Goal: Task Accomplishment & Management: Manage account settings

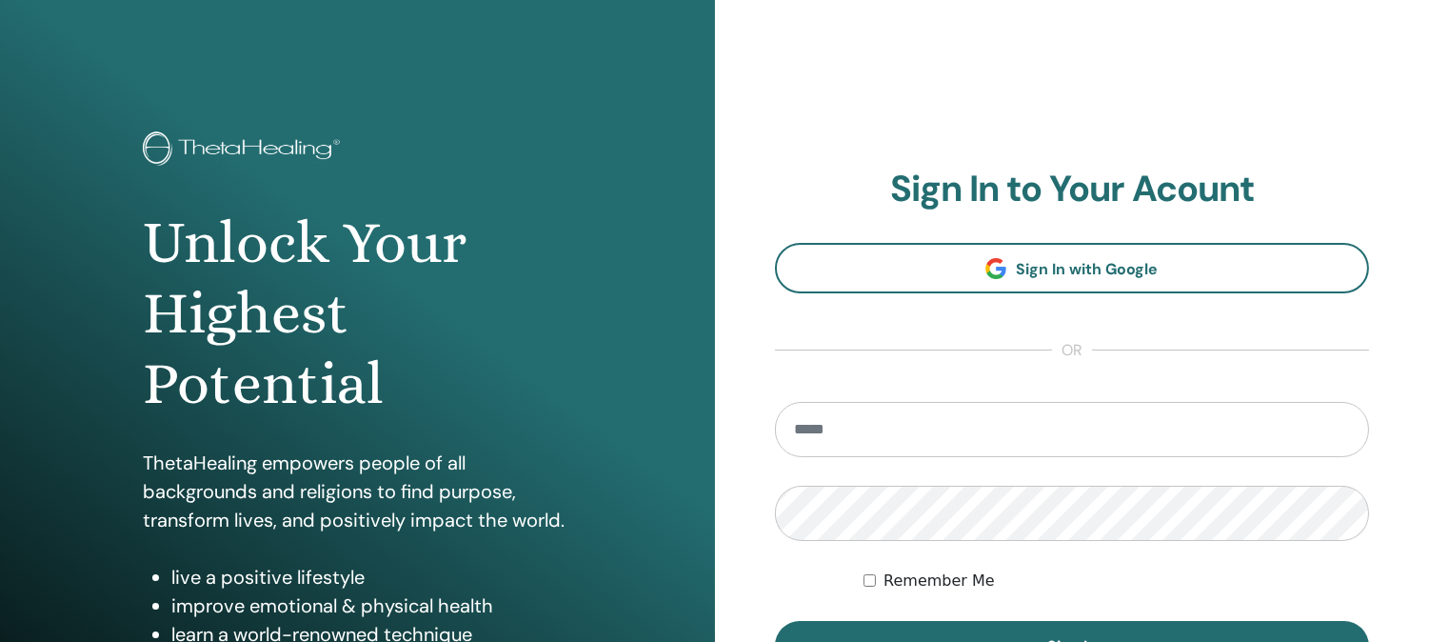
click at [982, 430] on input "email" at bounding box center [1072, 429] width 595 height 55
type input "**********"
click at [775, 621] on button "Sign In" at bounding box center [1072, 646] width 595 height 50
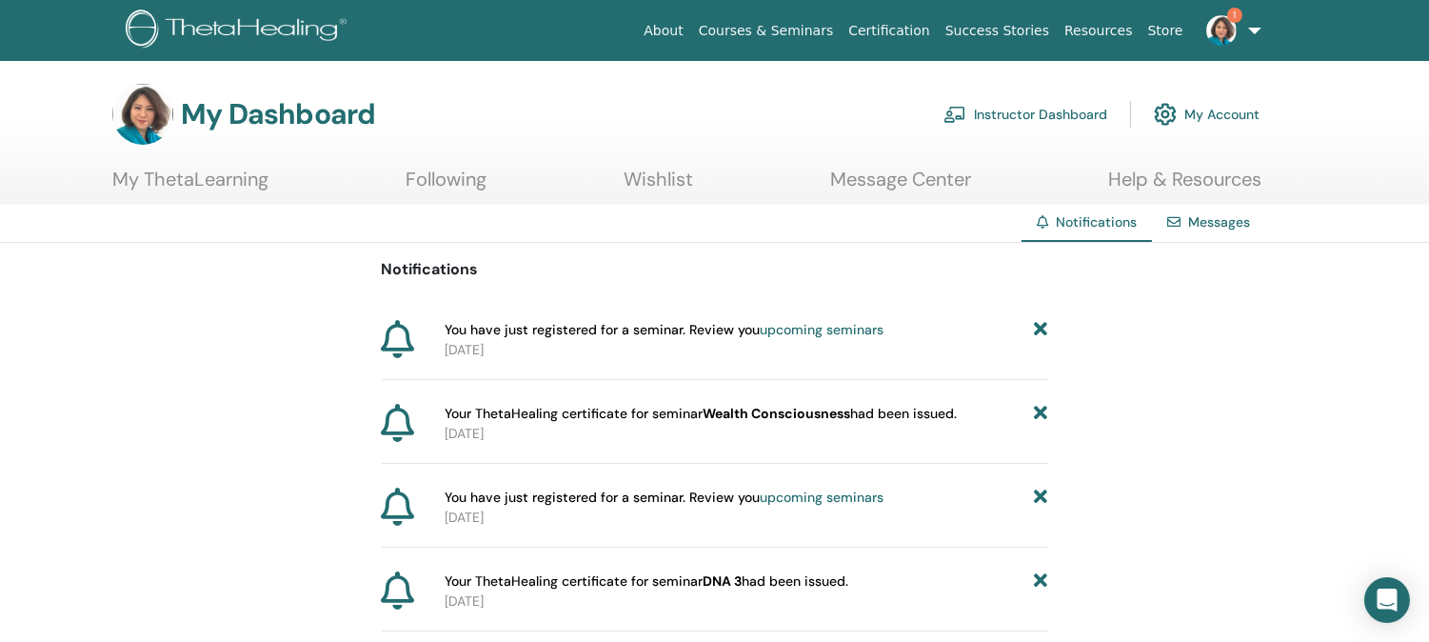
click at [1225, 27] on img at bounding box center [1222, 30] width 30 height 30
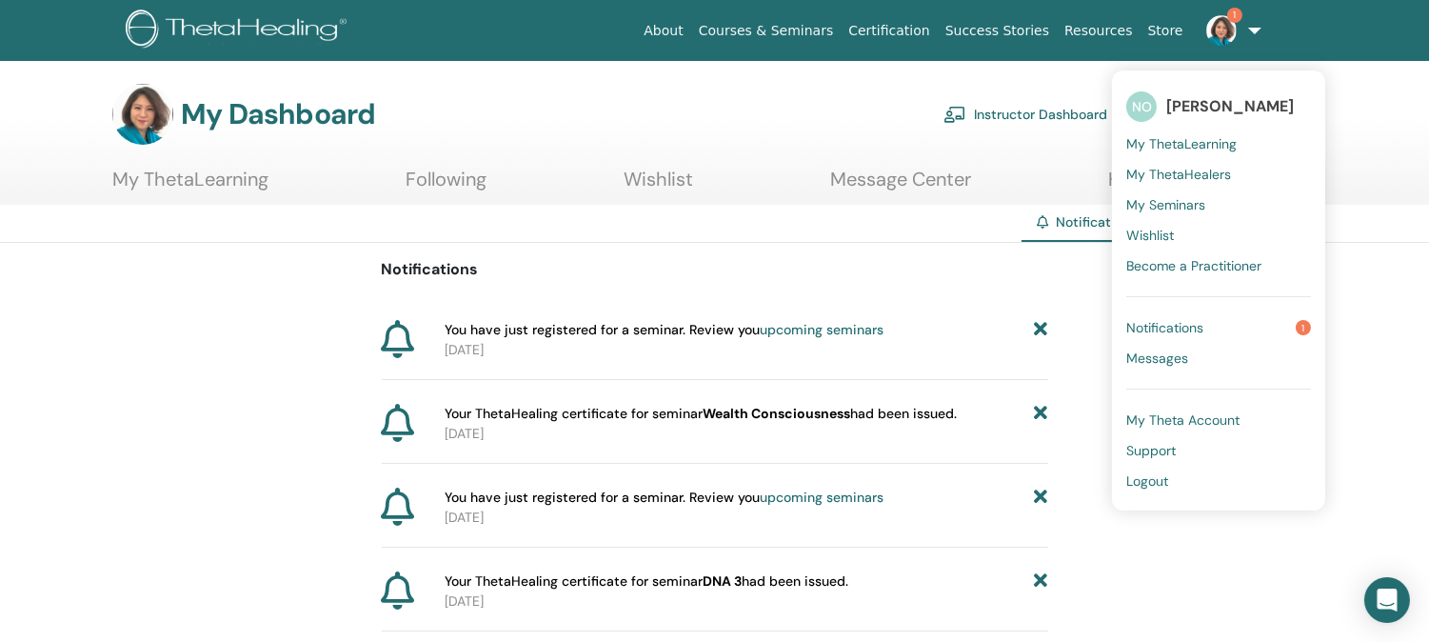
click at [1184, 423] on span "My Theta Account" at bounding box center [1183, 419] width 113 height 17
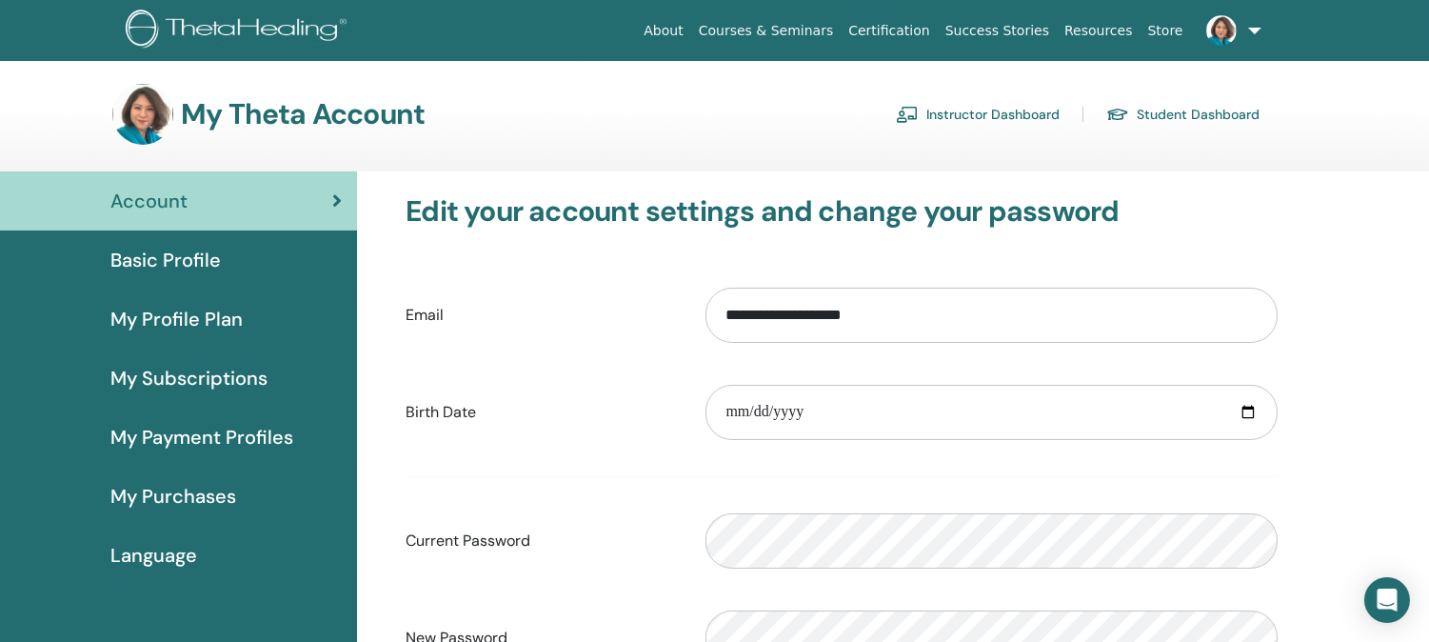
click at [986, 115] on link "Instructor Dashboard" at bounding box center [978, 114] width 164 height 30
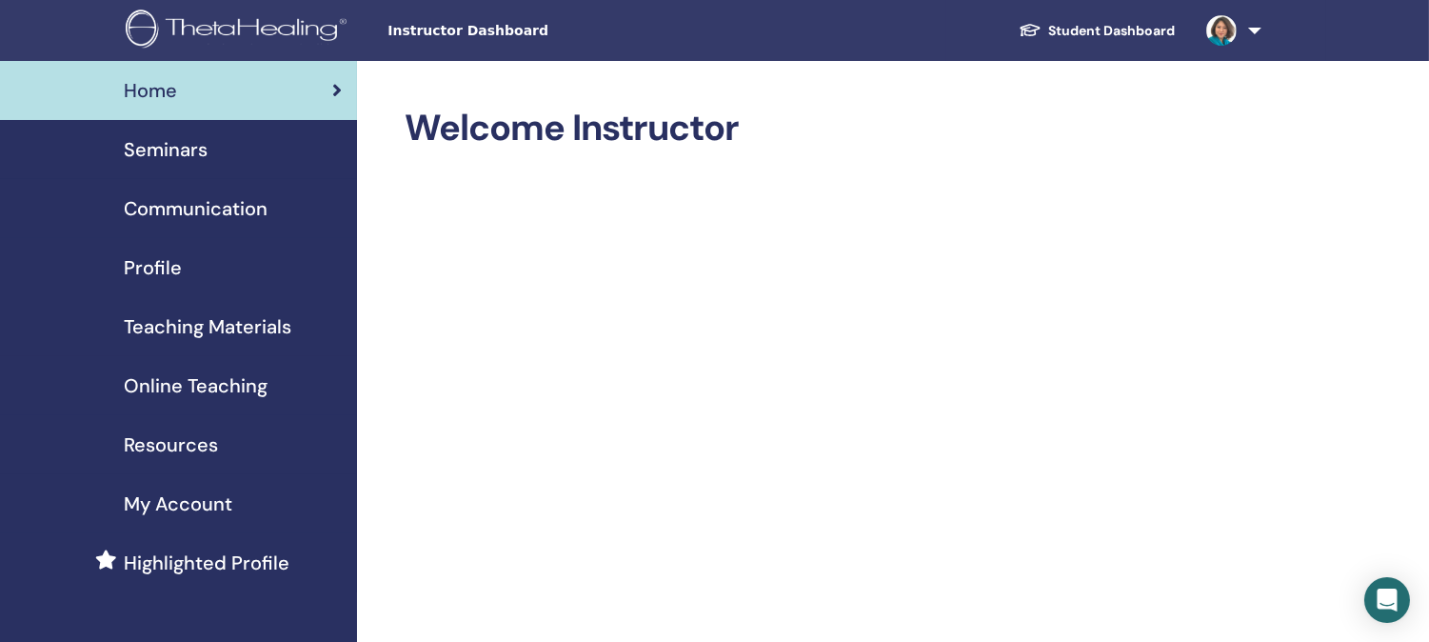
click at [182, 500] on span "My Account" at bounding box center [178, 504] width 109 height 29
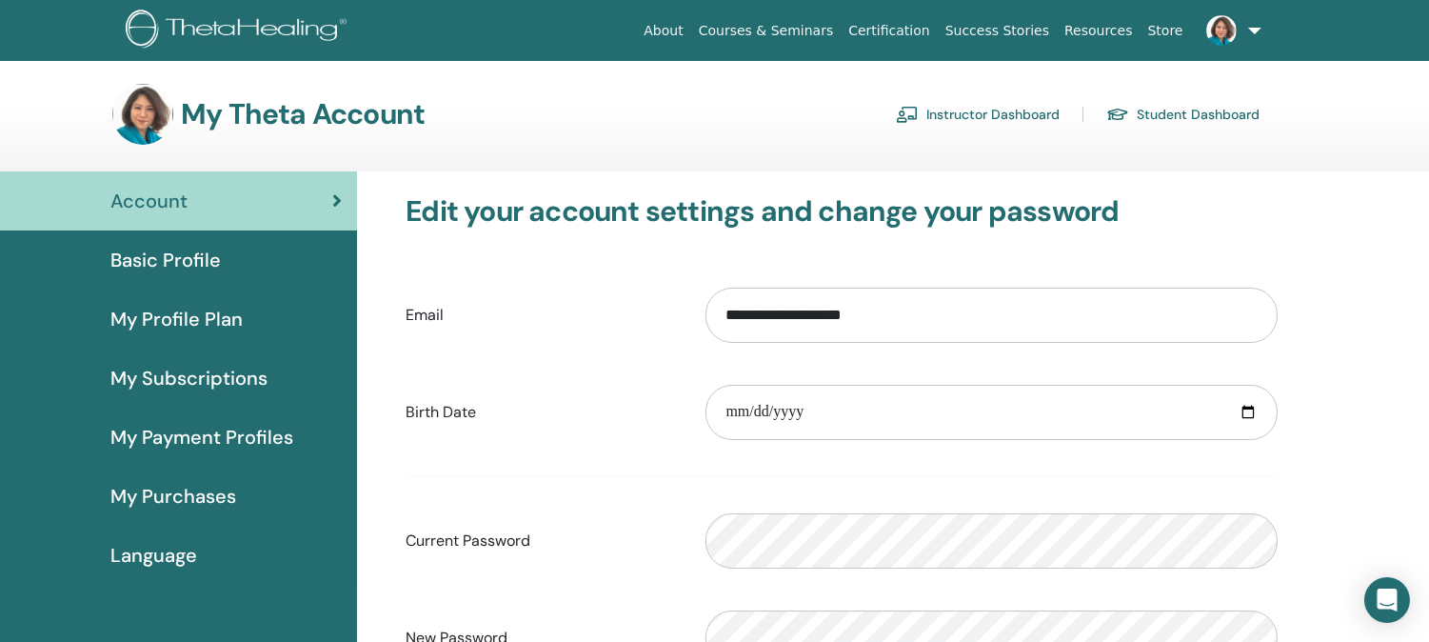
click at [187, 497] on span "My Purchases" at bounding box center [173, 496] width 126 height 29
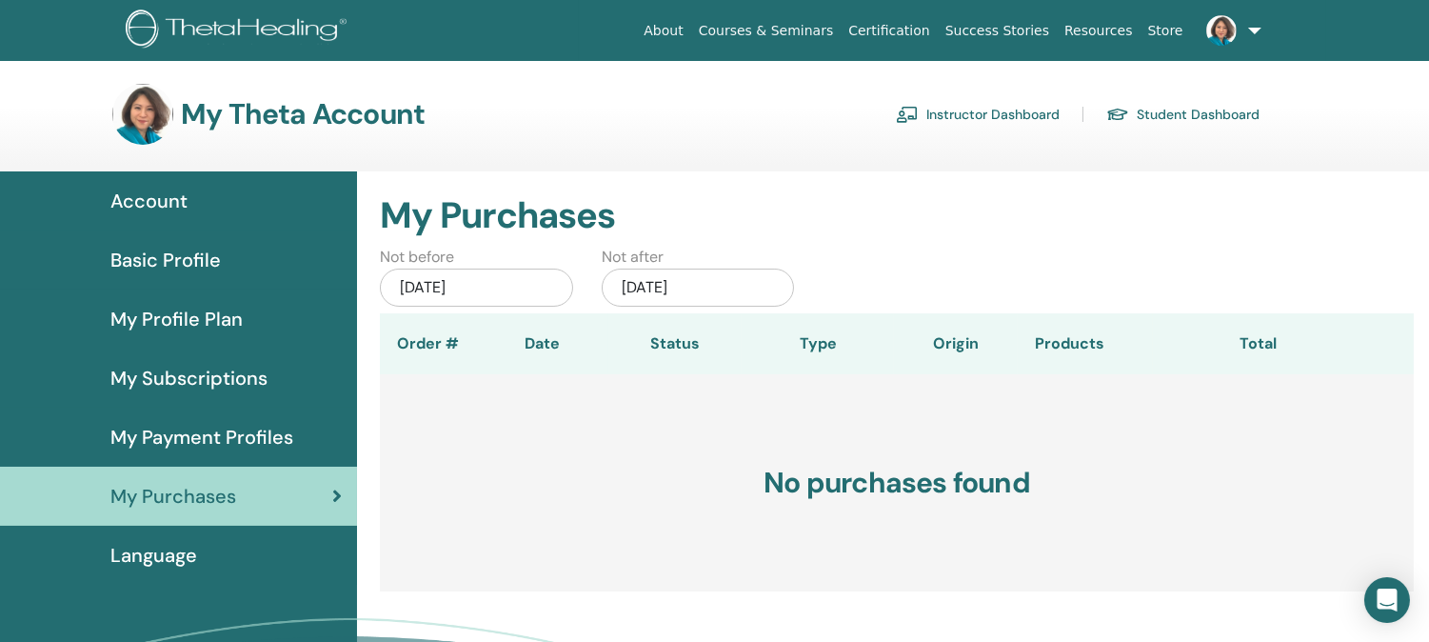
click at [162, 431] on span "My Payment Profiles" at bounding box center [201, 437] width 183 height 29
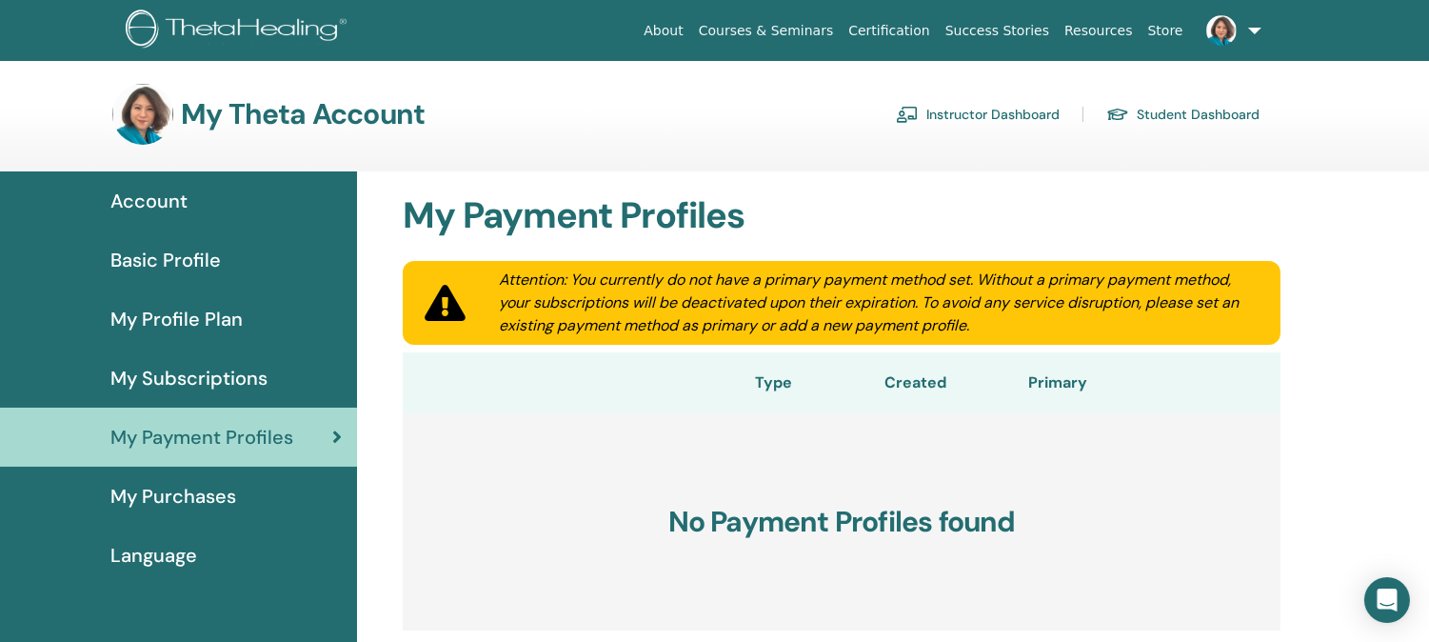
click at [1012, 109] on link "Instructor Dashboard" at bounding box center [978, 114] width 164 height 30
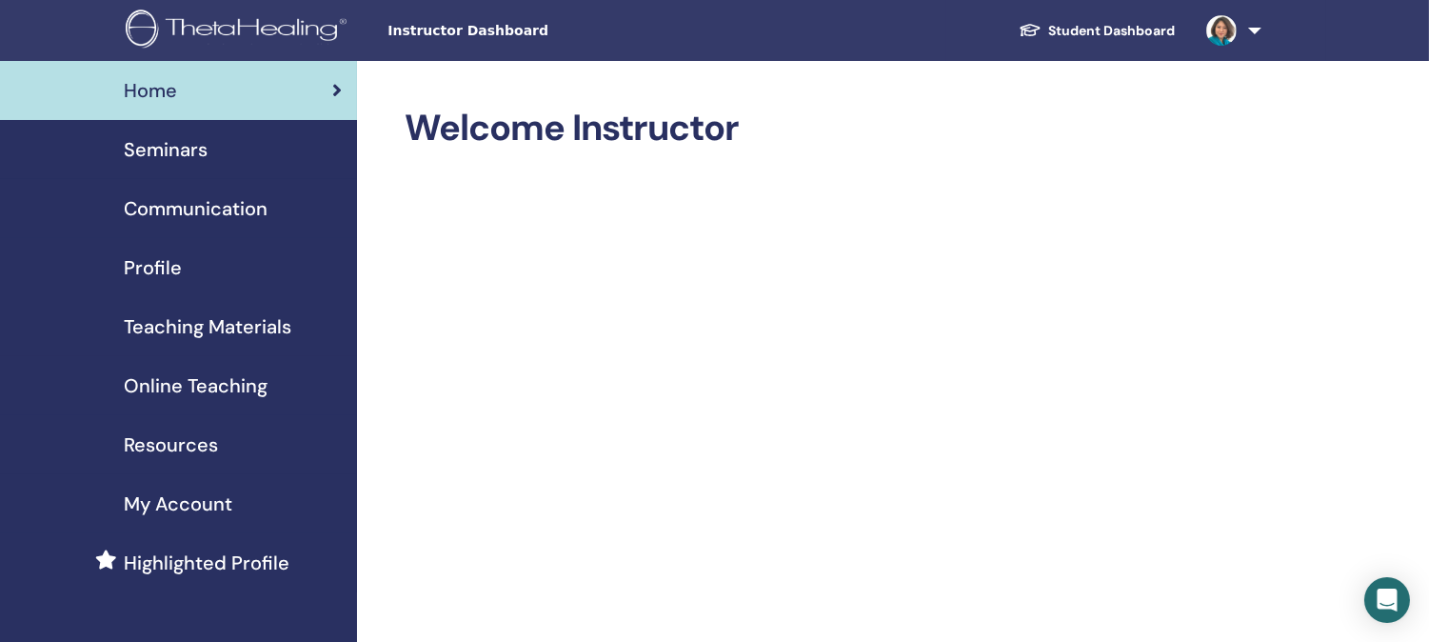
click at [1229, 16] on img at bounding box center [1222, 30] width 30 height 30
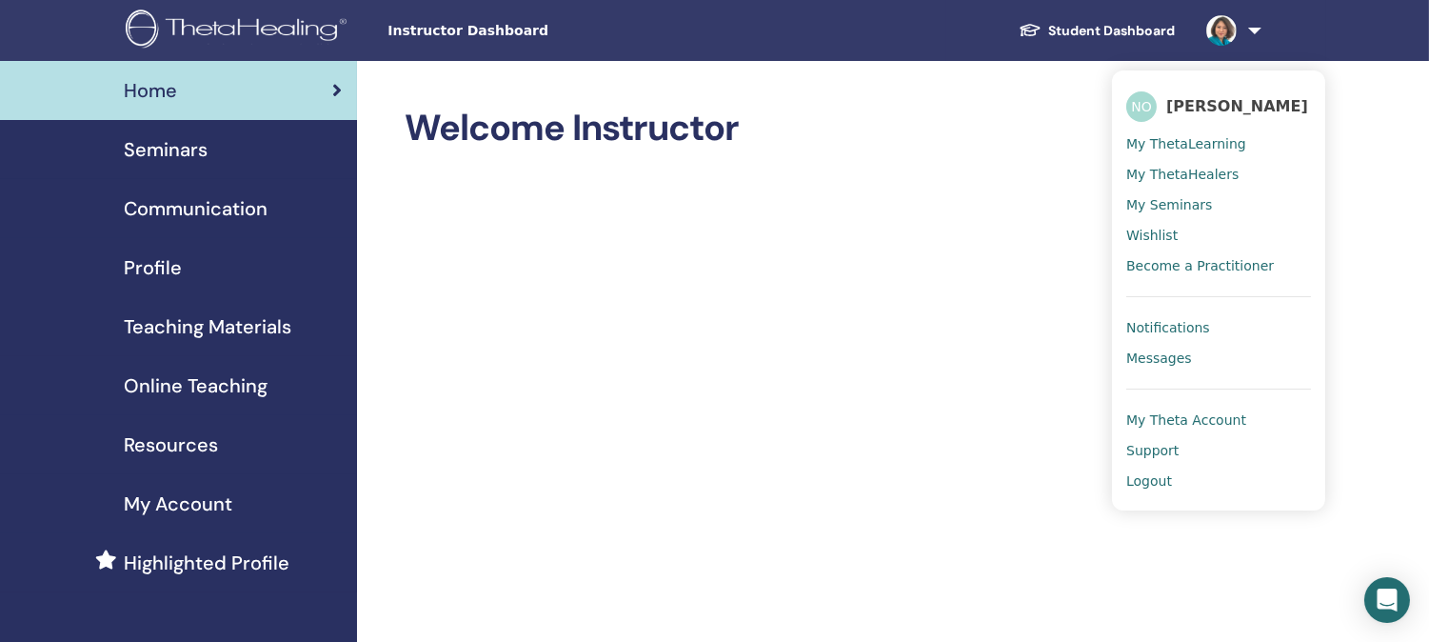
click at [1160, 479] on span "Logout" at bounding box center [1150, 480] width 46 height 17
